Goal: Browse casually

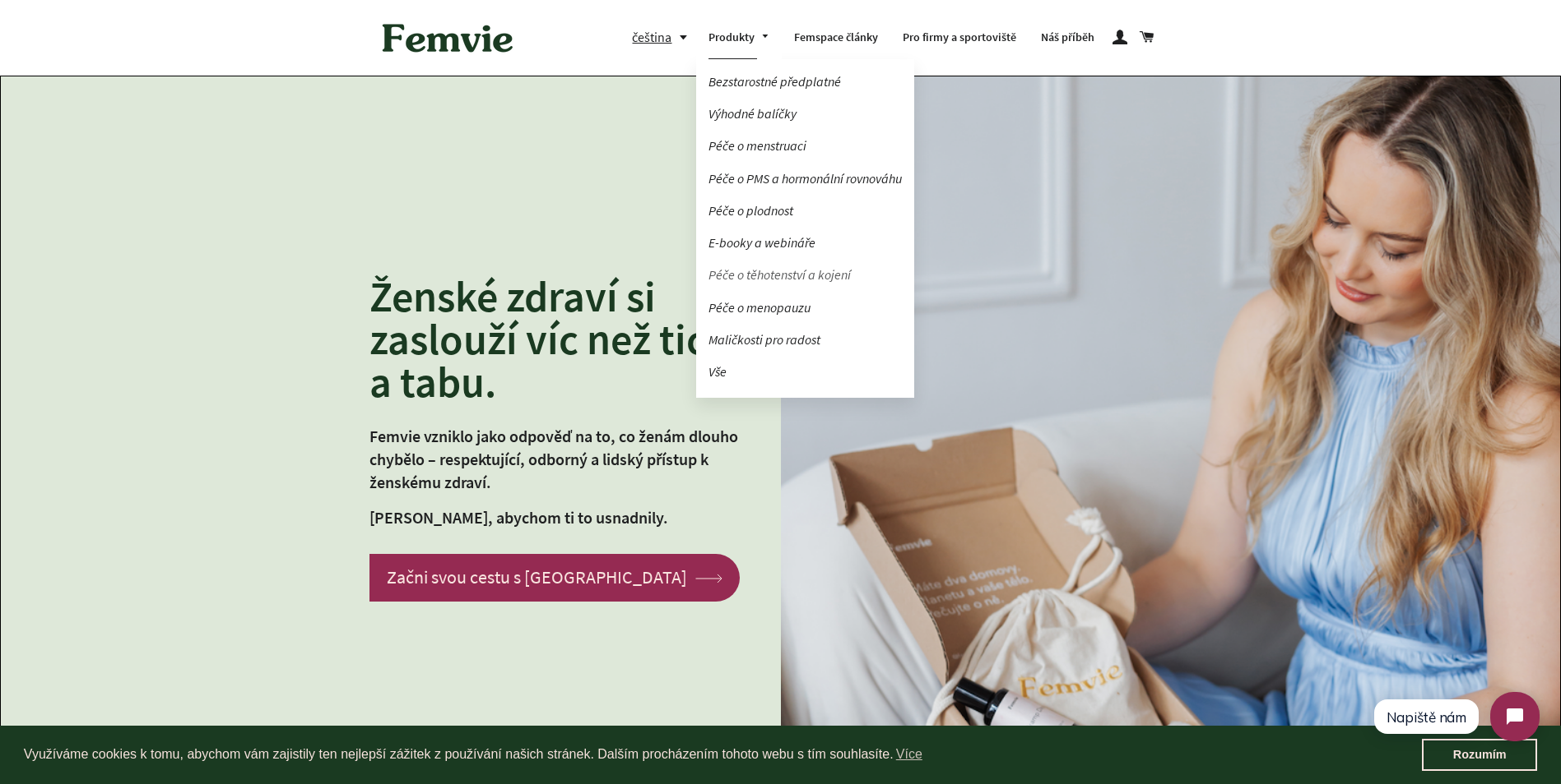
click at [785, 277] on link "Péče o těhotenství a kojení" at bounding box center [805, 275] width 218 height 29
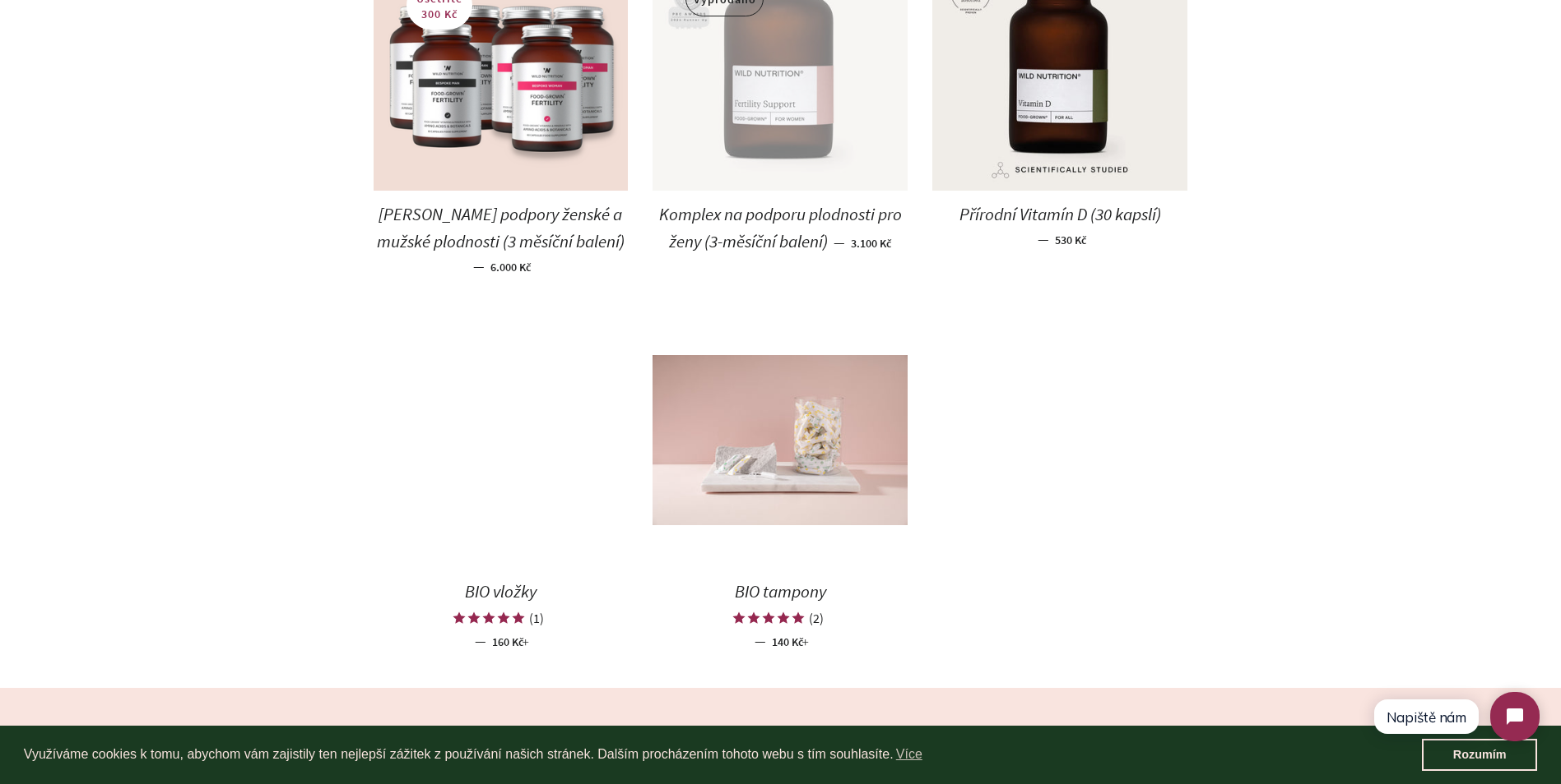
scroll to position [1397, 0]
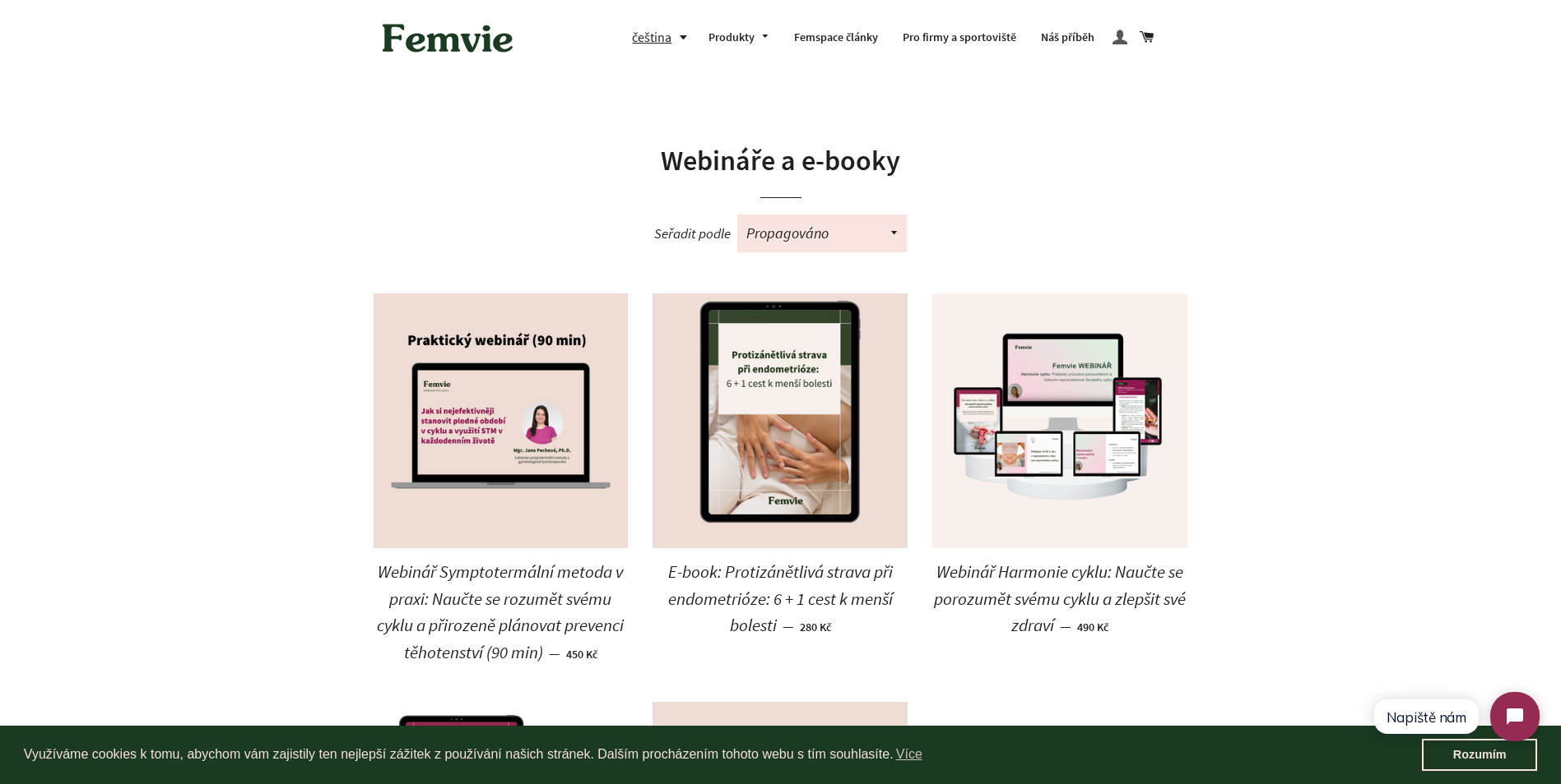
click at [1124, 41] on span at bounding box center [1120, 38] width 15 height 23
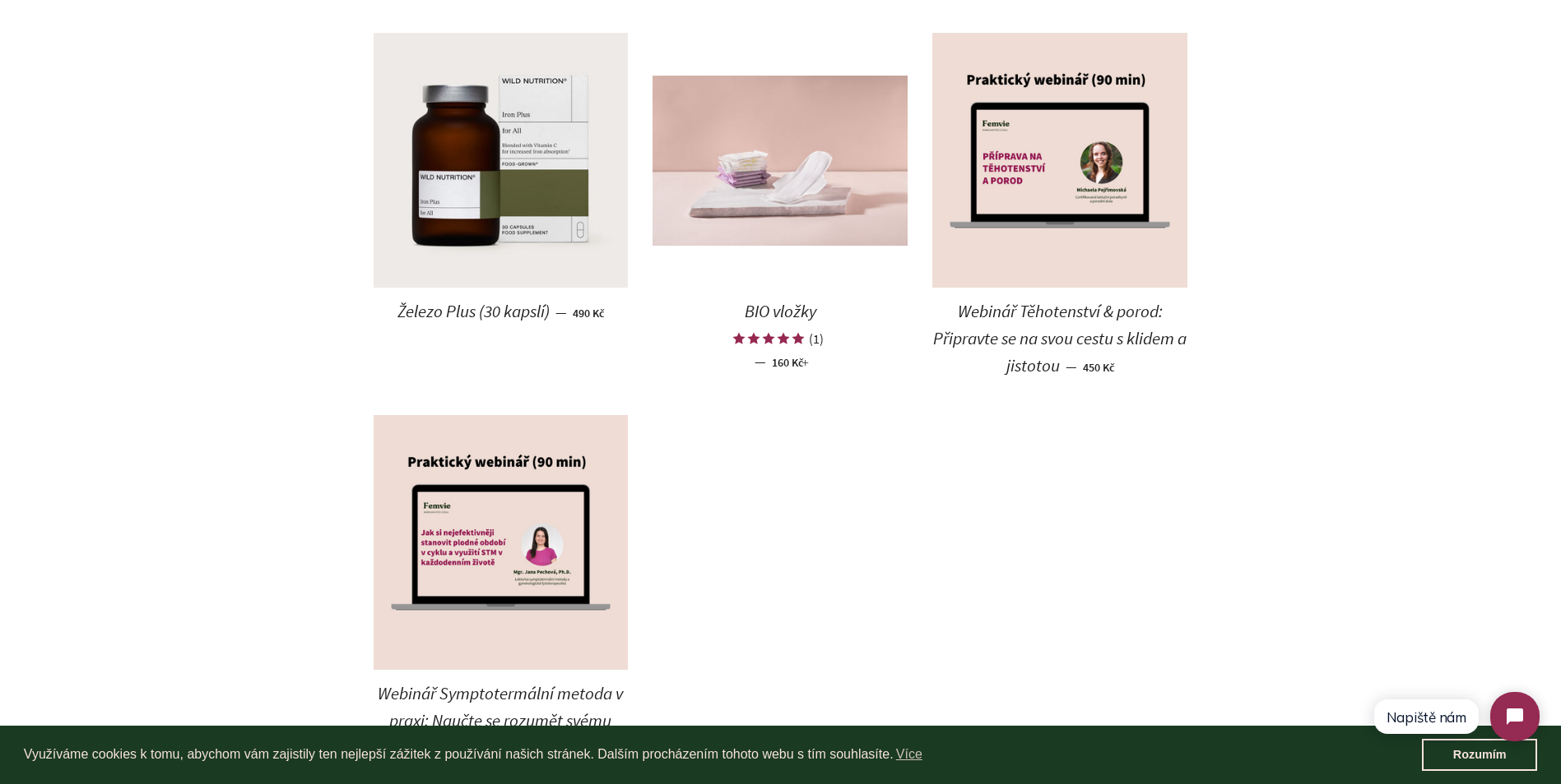
scroll to position [1726, 0]
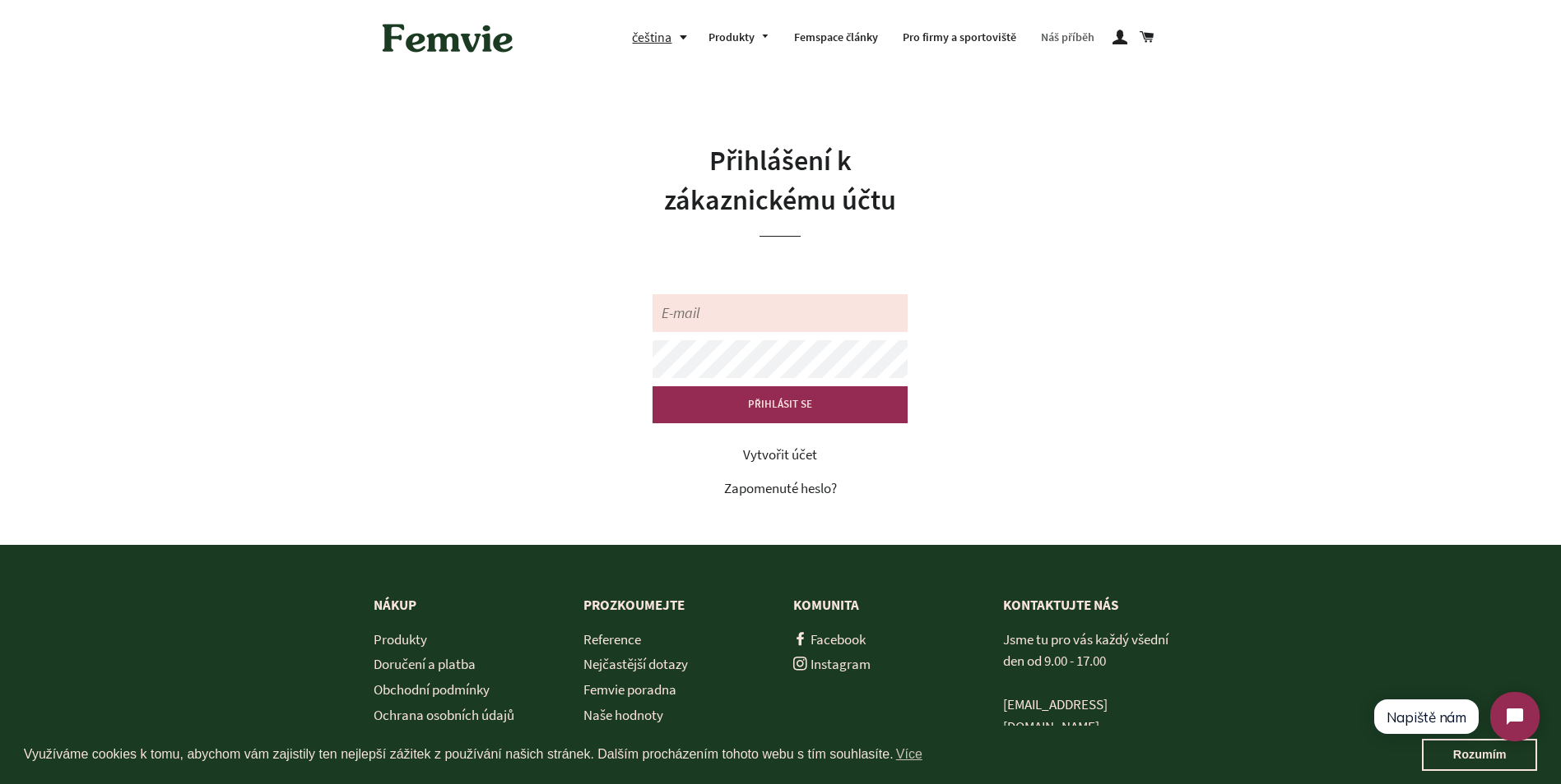
click at [1055, 42] on link "Náš příběh" at bounding box center [1067, 38] width 78 height 42
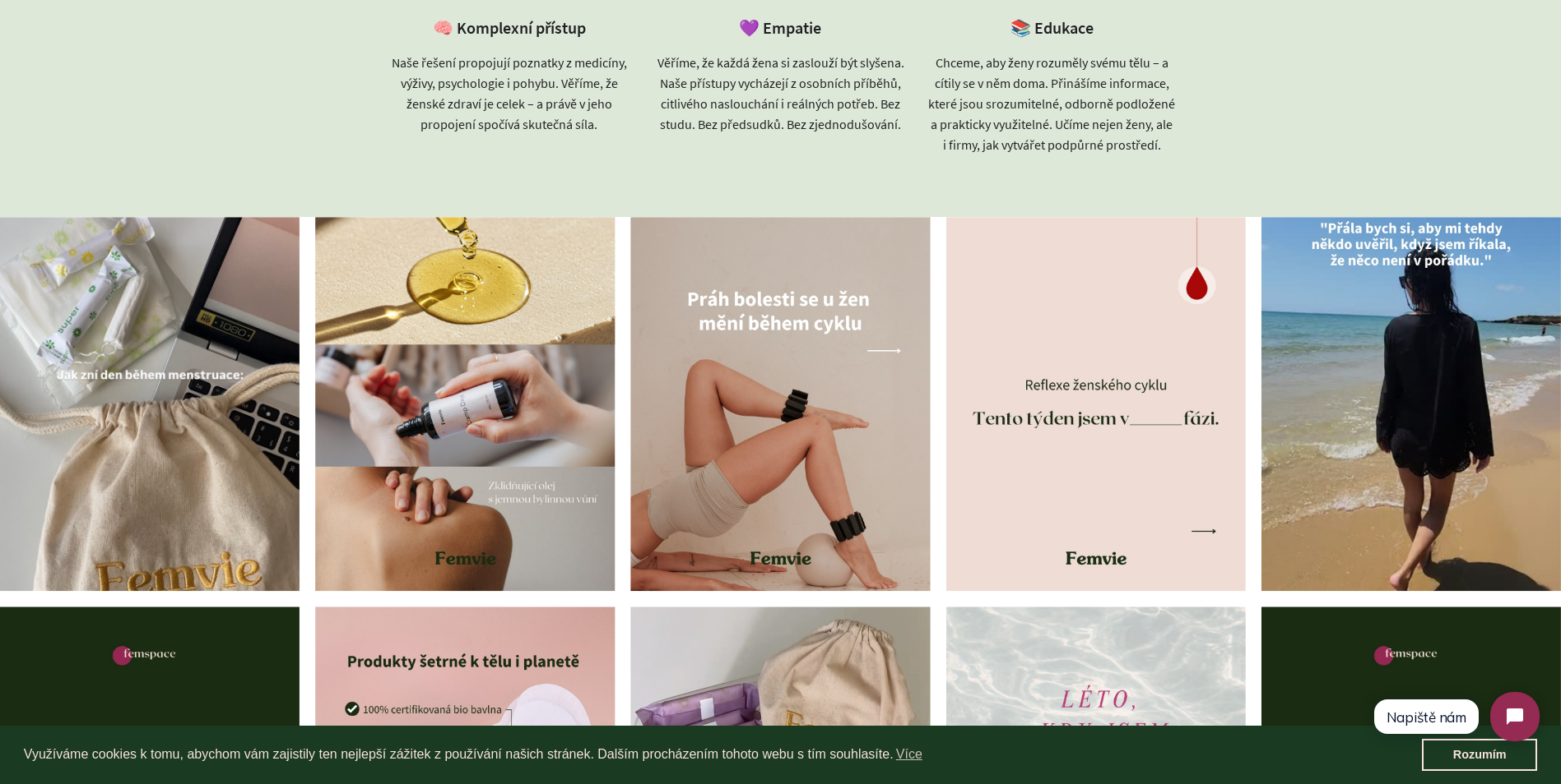
scroll to position [5344, 0]
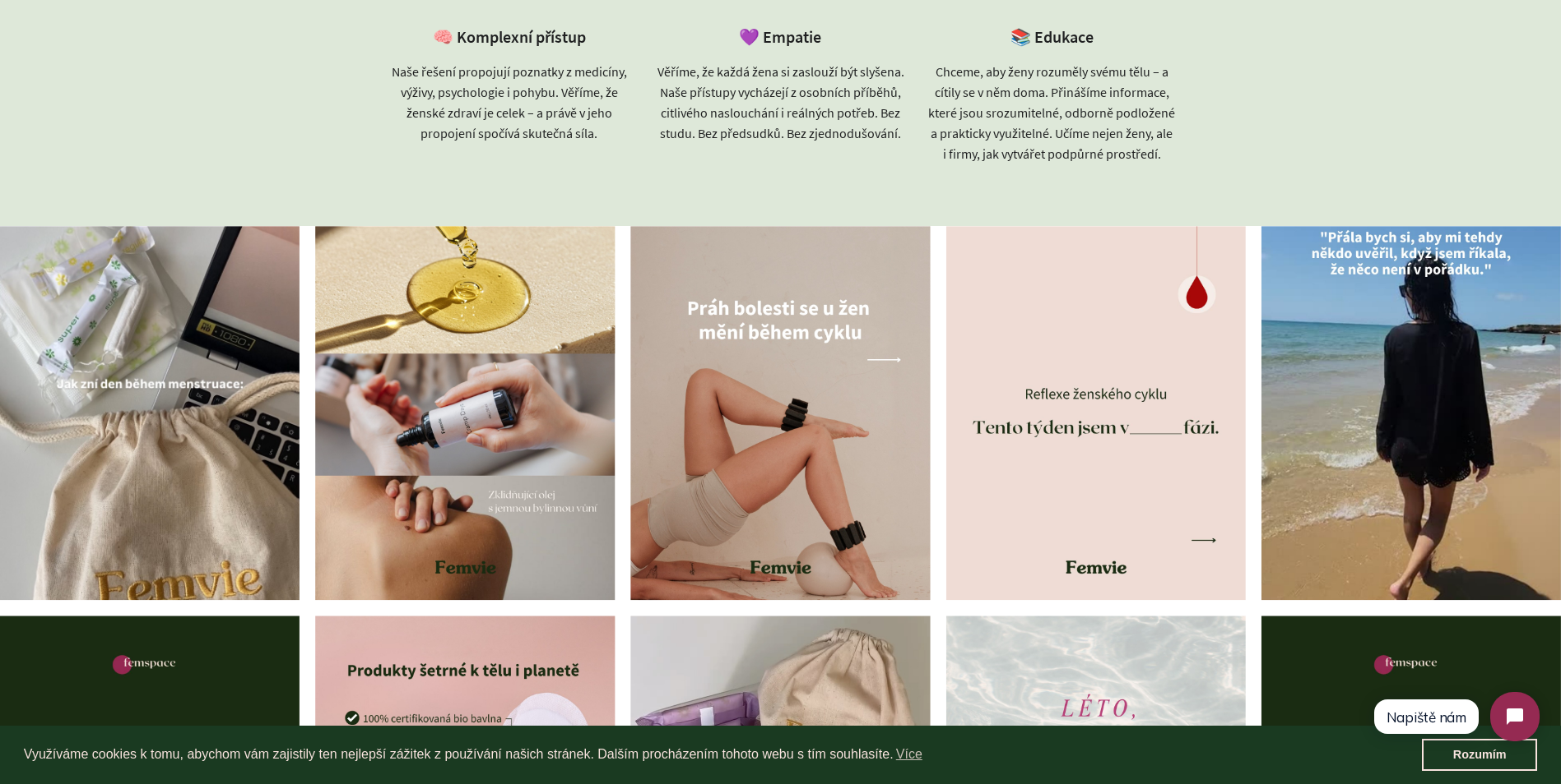
click at [476, 449] on div at bounding box center [464, 413] width 300 height 374
